Goal: Book appointment/travel/reservation

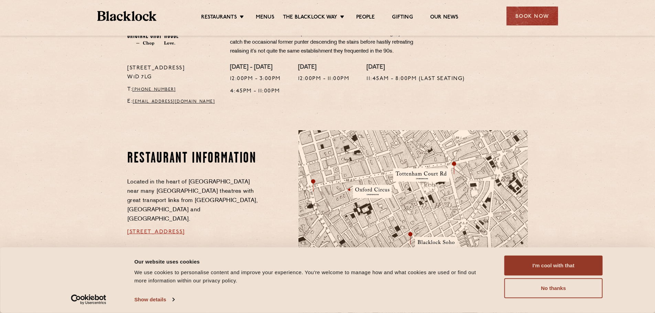
scroll to position [275, 0]
click at [267, 19] on link "Menus" at bounding box center [265, 18] width 19 height 8
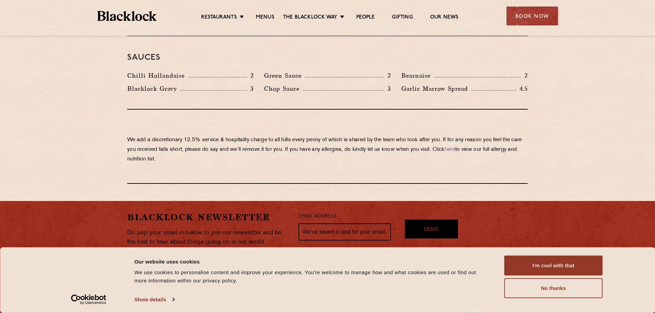
scroll to position [1135, 0]
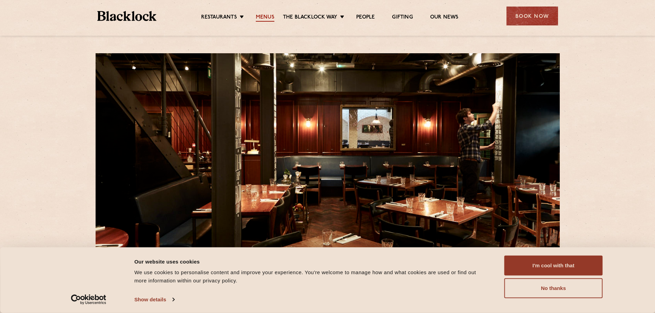
click at [267, 17] on link "Menus" at bounding box center [265, 18] width 19 height 8
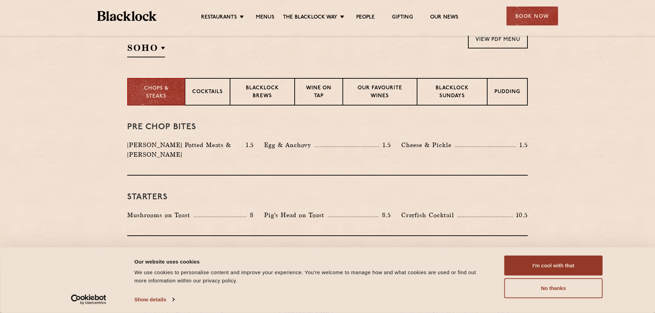
scroll to position [241, 0]
click at [531, 19] on div "Book Now" at bounding box center [532, 16] width 52 height 19
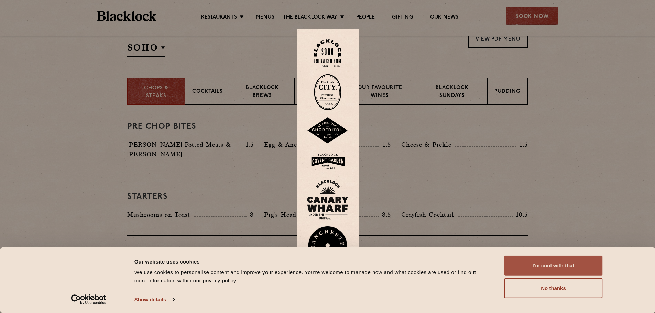
click at [564, 261] on button "I'm cool with that" at bounding box center [553, 266] width 98 height 20
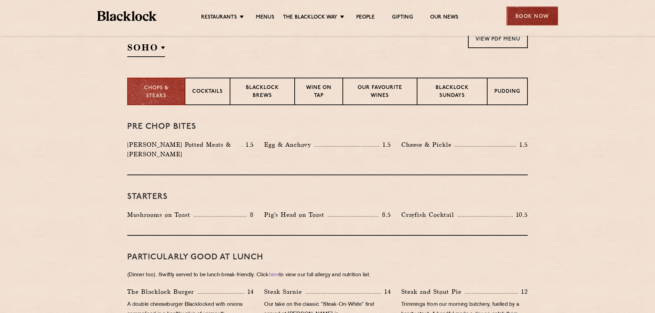
click at [529, 14] on div "Book Now" at bounding box center [532, 16] width 52 height 19
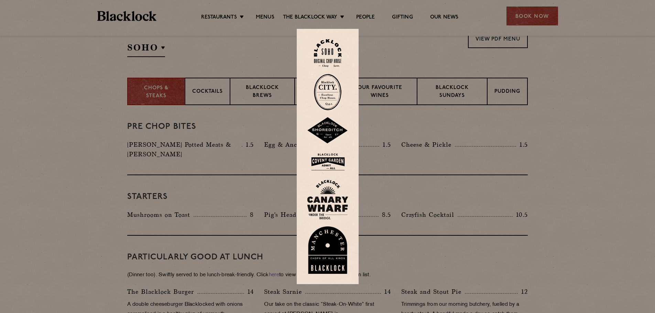
click at [337, 54] on img at bounding box center [328, 53] width 28 height 28
